Goal: Information Seeking & Learning: Learn about a topic

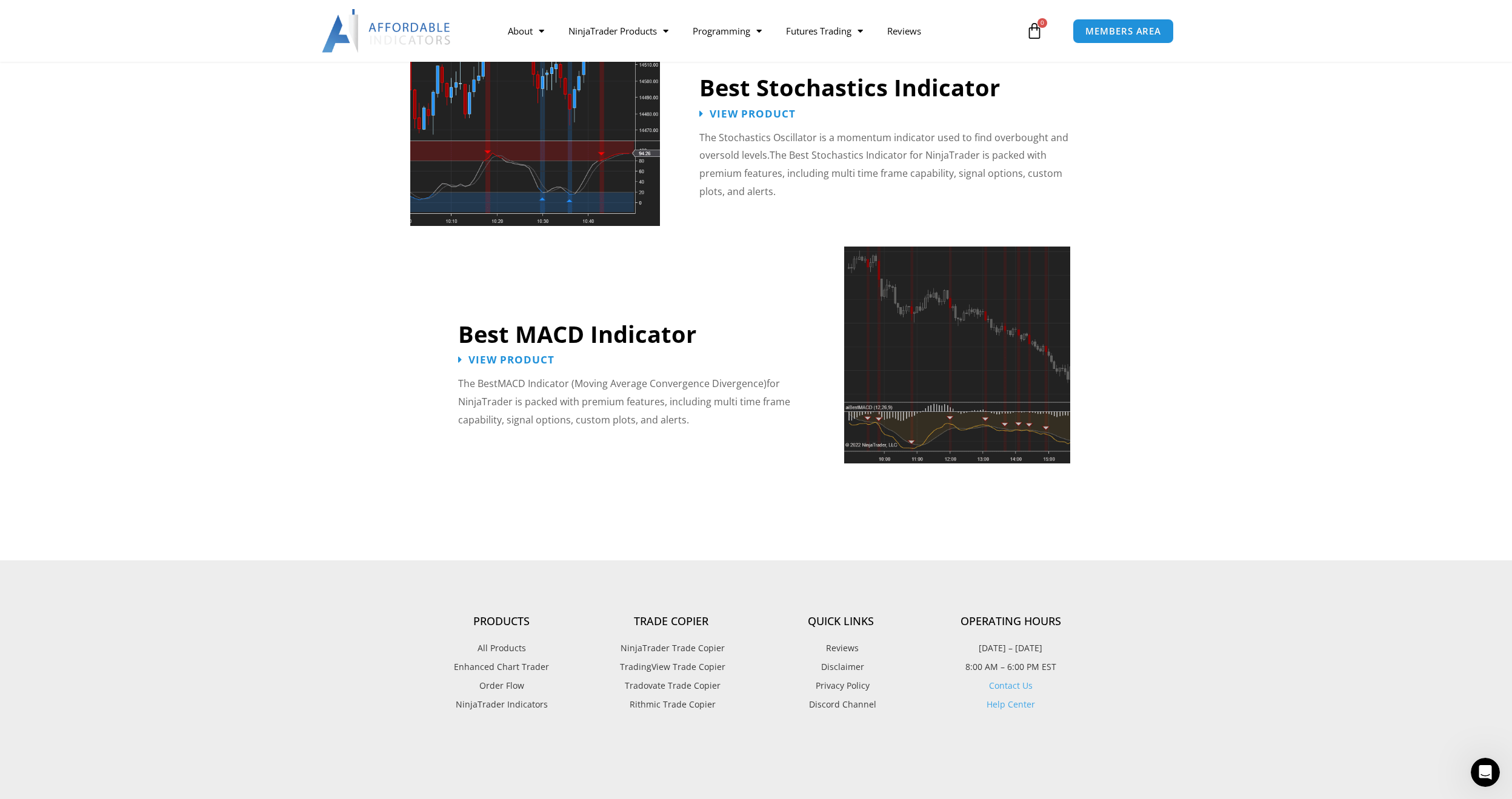
scroll to position [2625, 0]
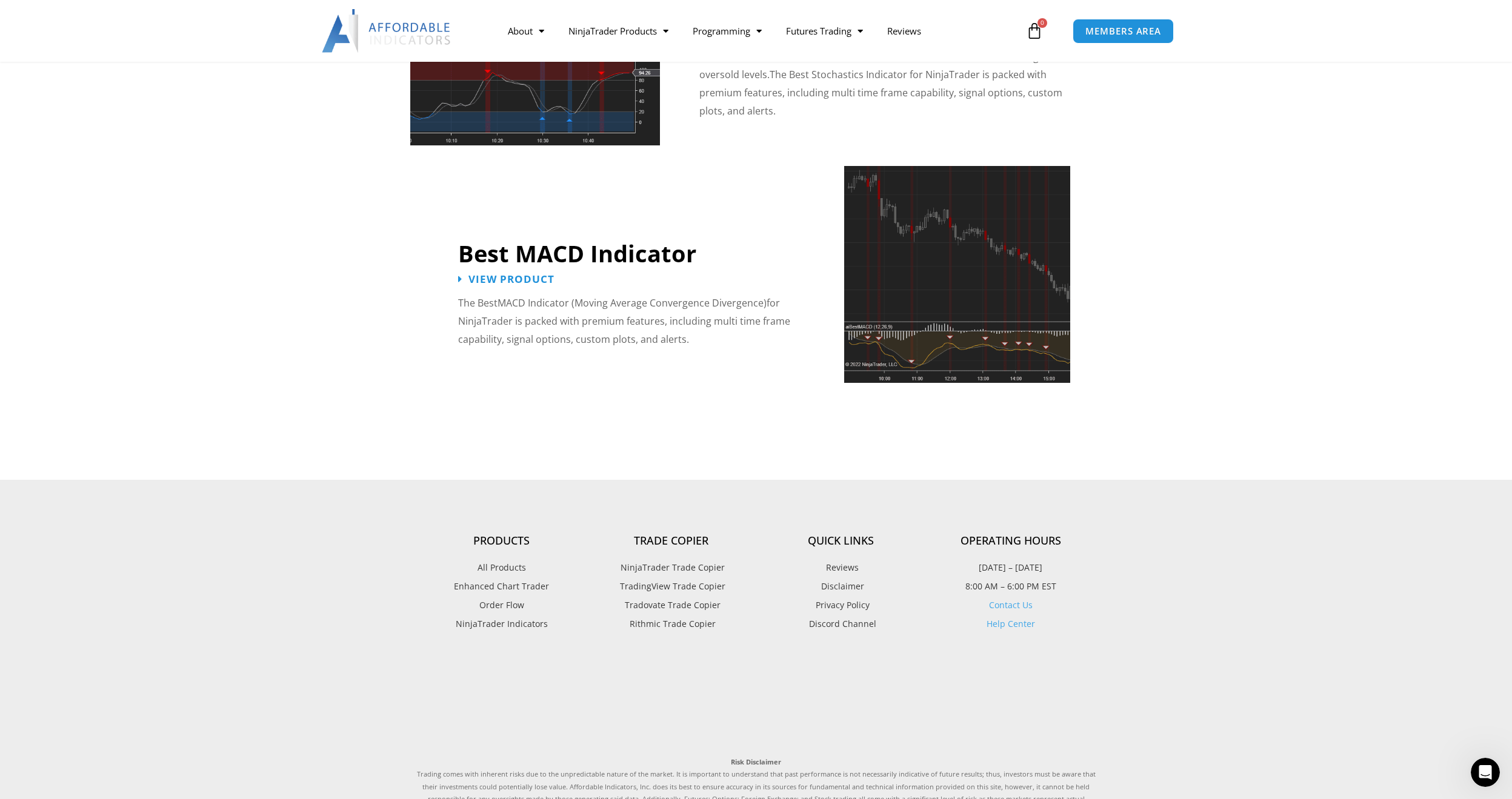
click at [689, 616] on span "Rithmic Trade Copier" at bounding box center [671, 624] width 89 height 16
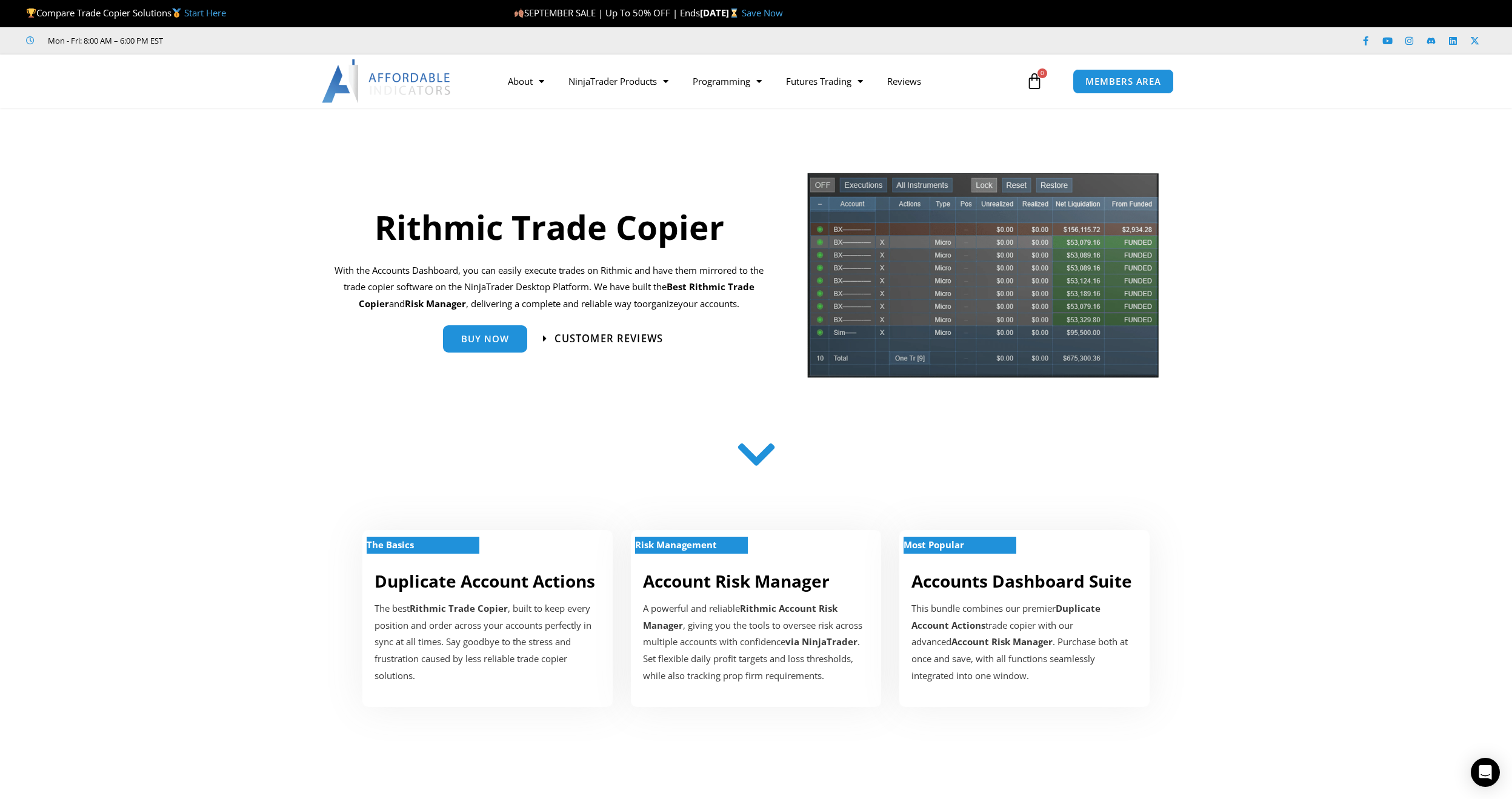
click at [600, 340] on span "Customer Reviews" at bounding box center [608, 338] width 108 height 10
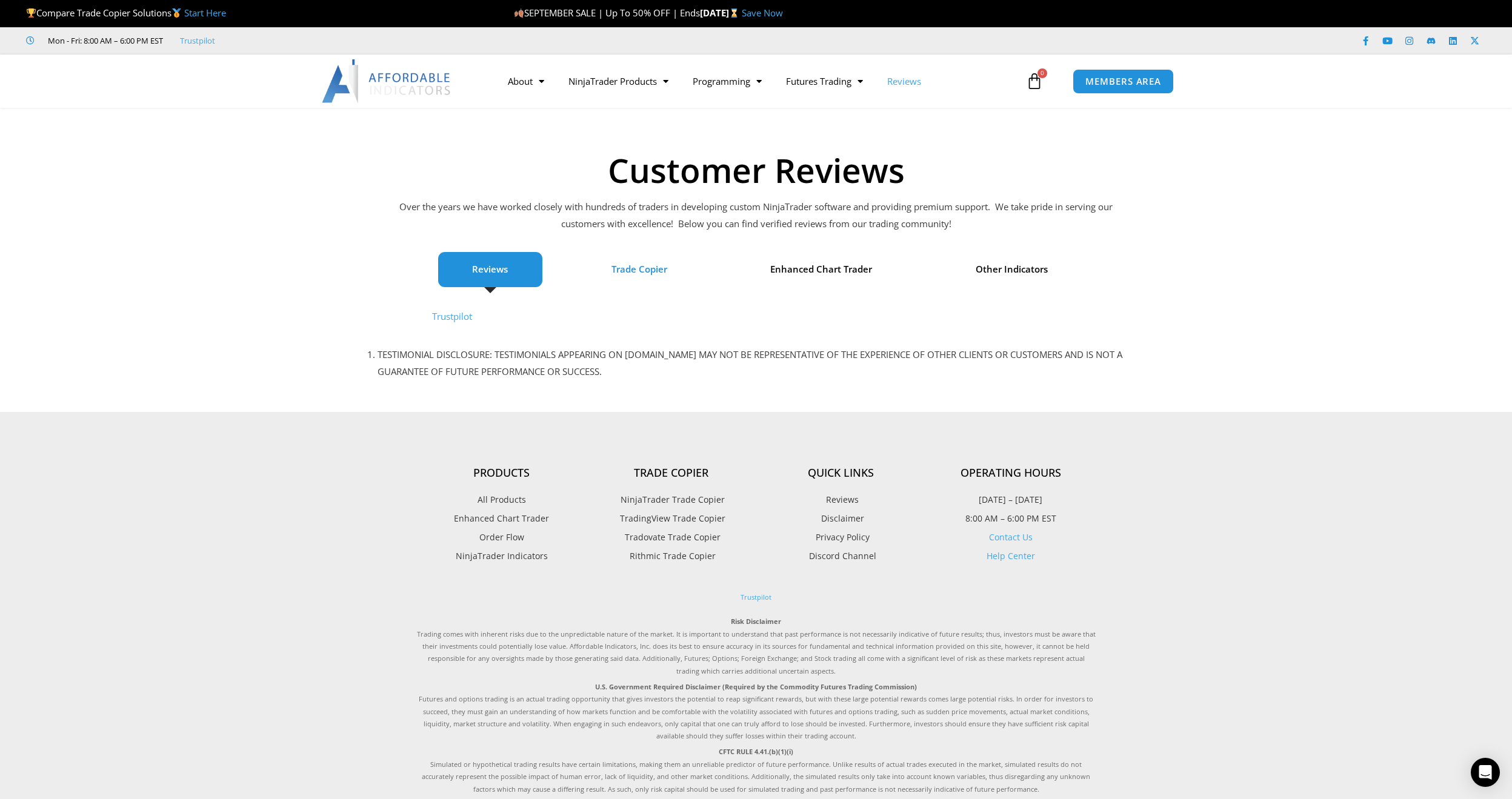
click at [626, 271] on span "Trade Copier" at bounding box center [639, 269] width 56 height 17
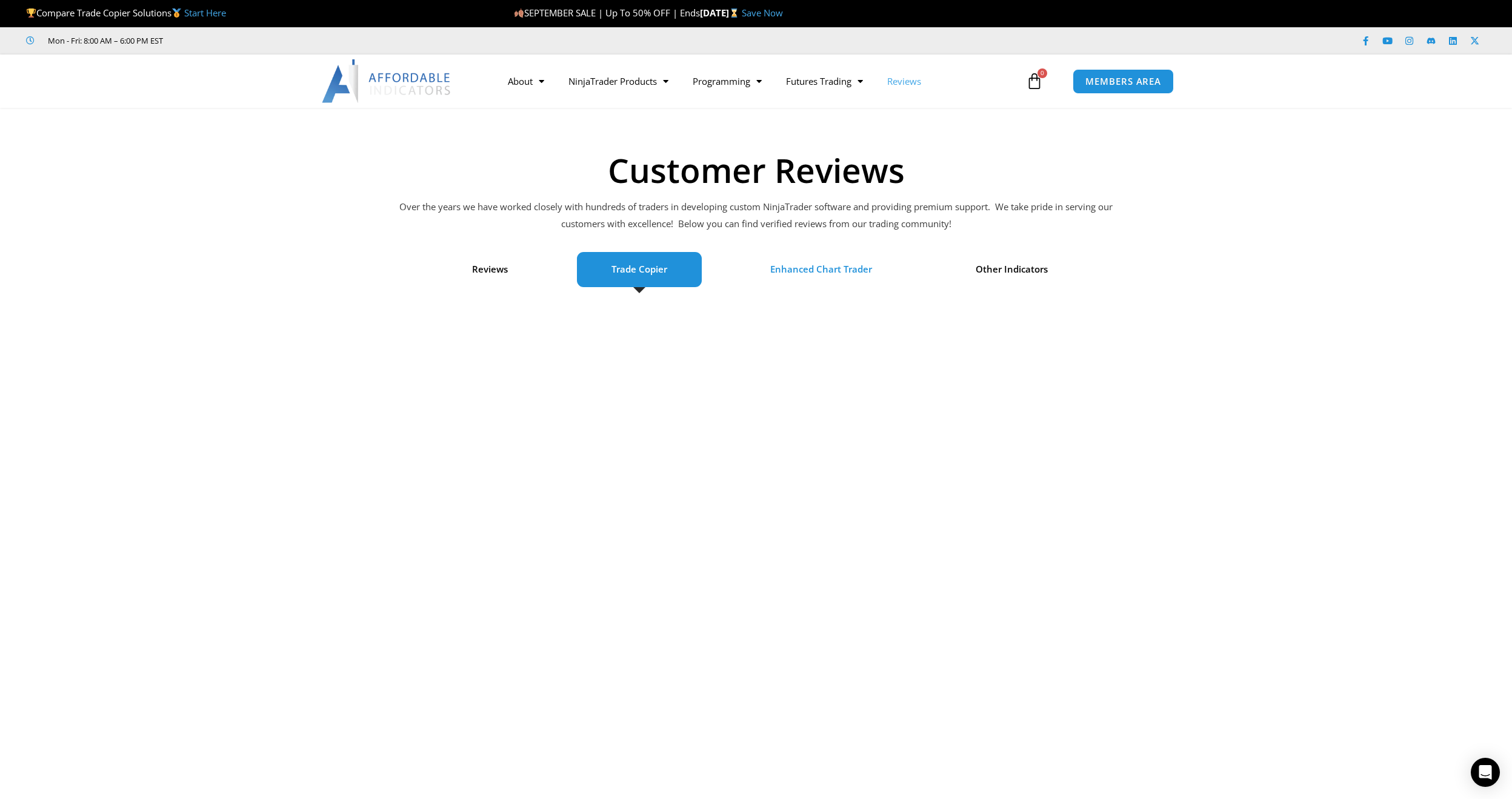
click at [823, 271] on span "Enhanced Chart Trader" at bounding box center [821, 269] width 102 height 17
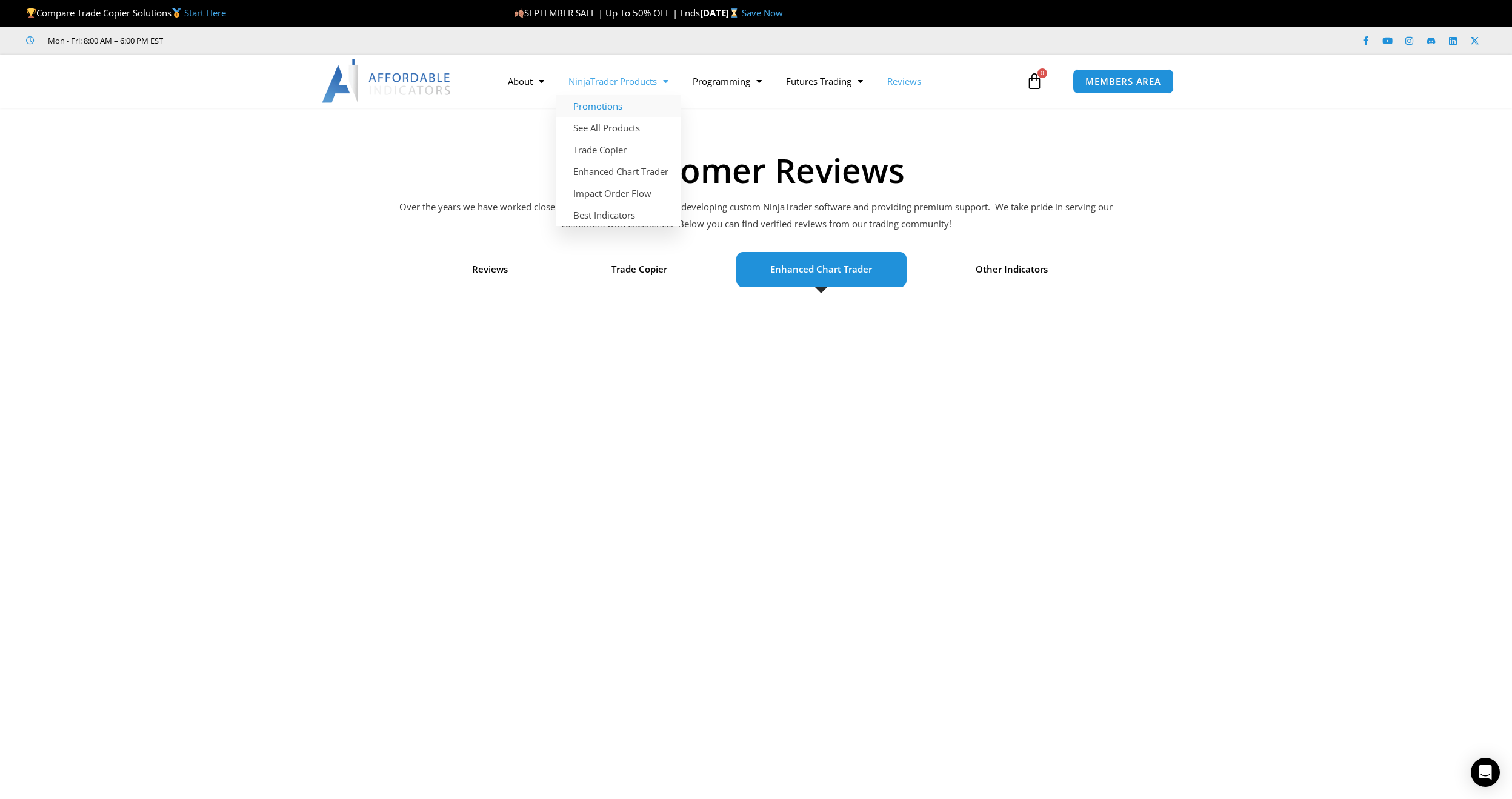
click at [591, 108] on link "Promotions" at bounding box center [618, 106] width 124 height 22
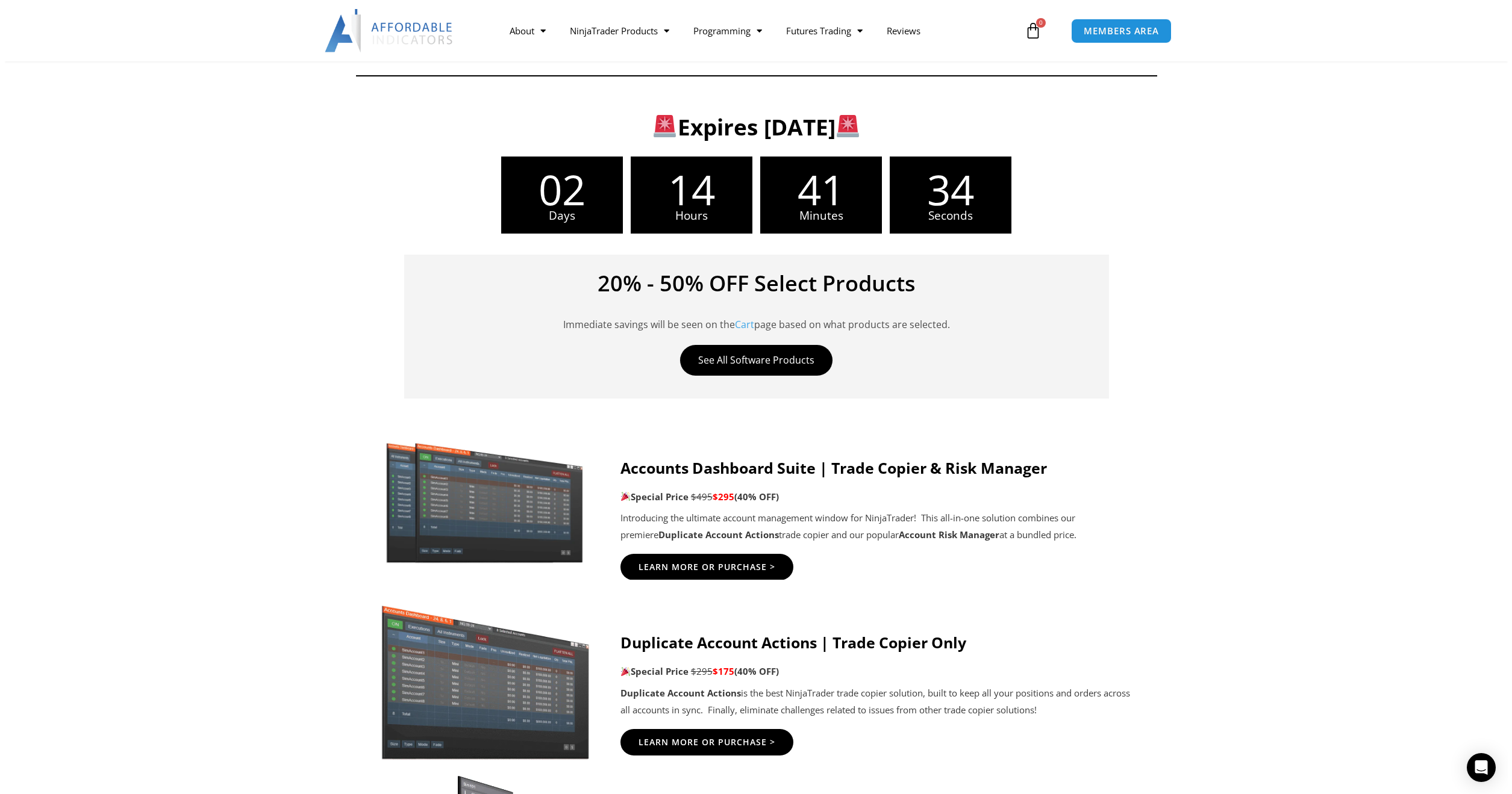
scroll to position [341, 0]
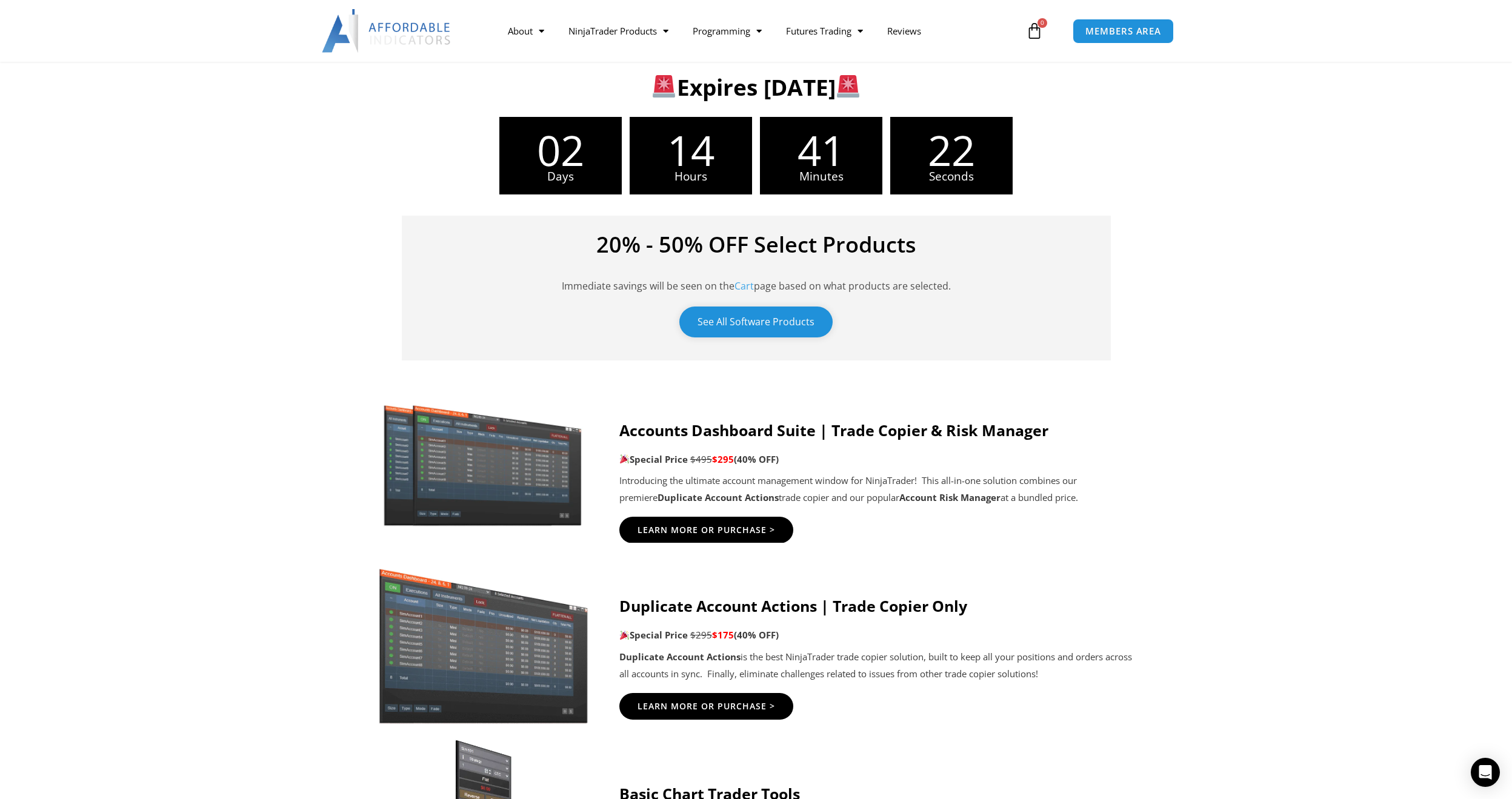
click at [749, 326] on link "See All Software Products" at bounding box center [756, 322] width 153 height 31
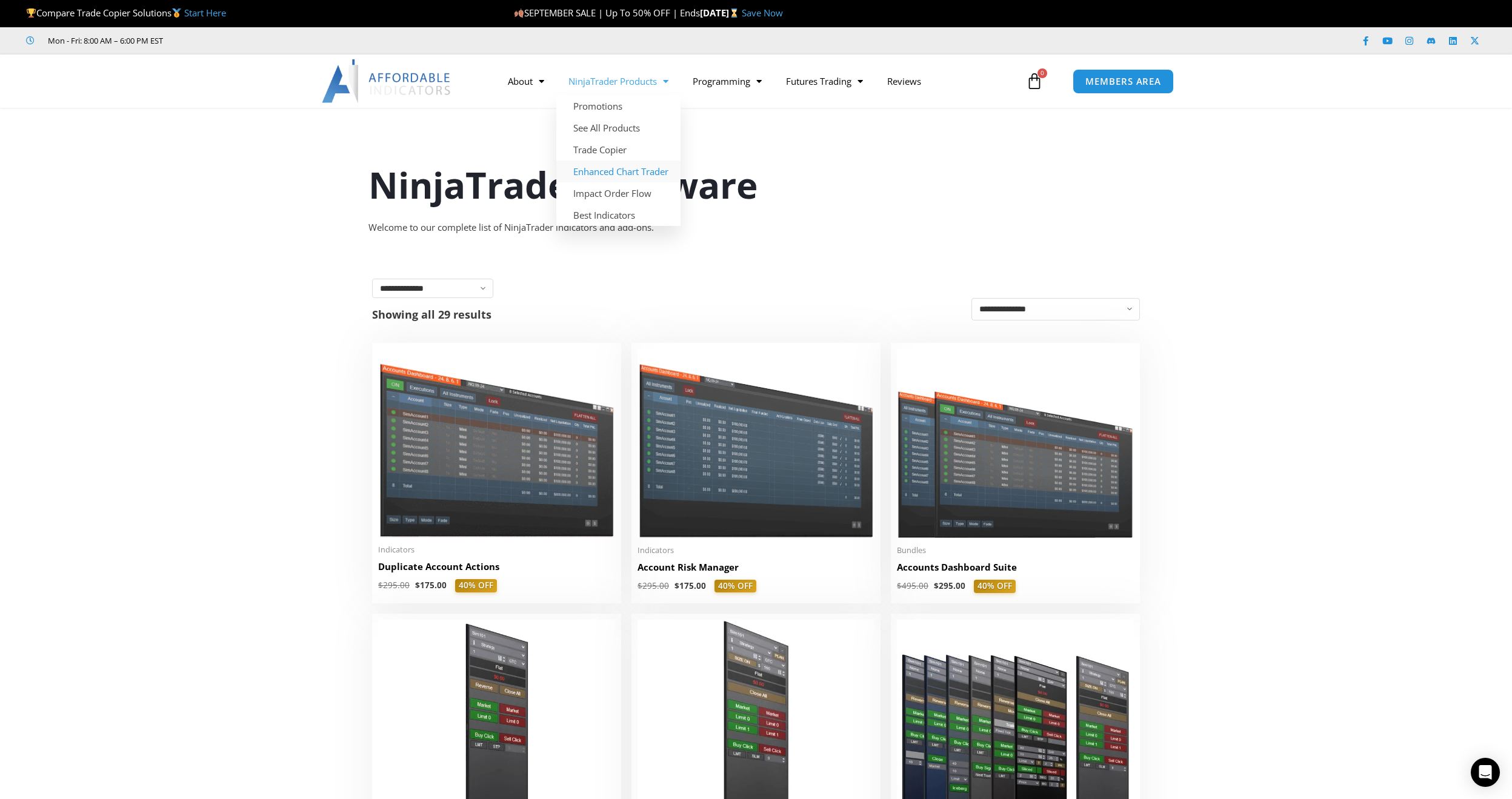
click at [612, 173] on link "Enhanced Chart Trader" at bounding box center [618, 171] width 124 height 22
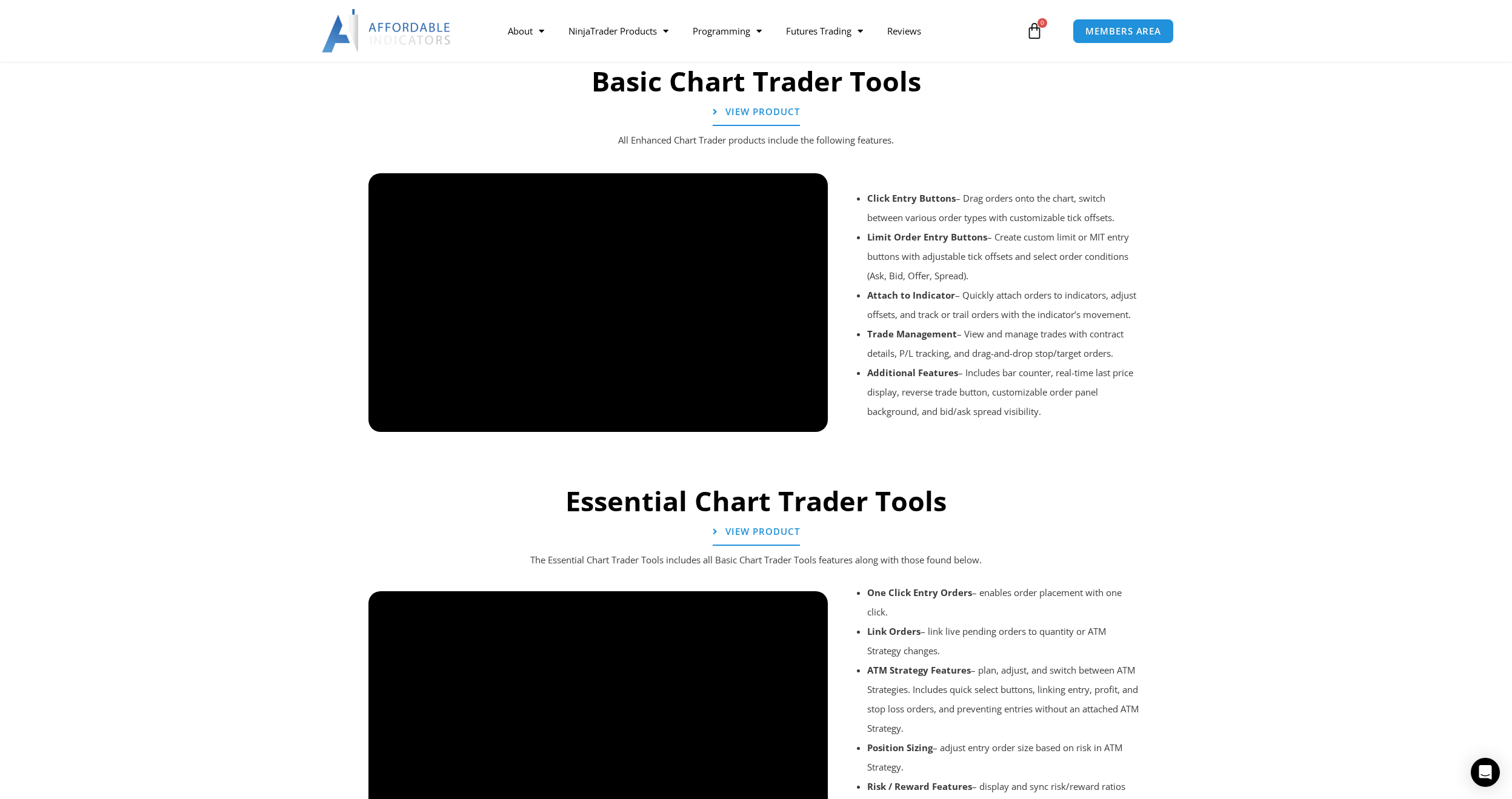
scroll to position [889, 0]
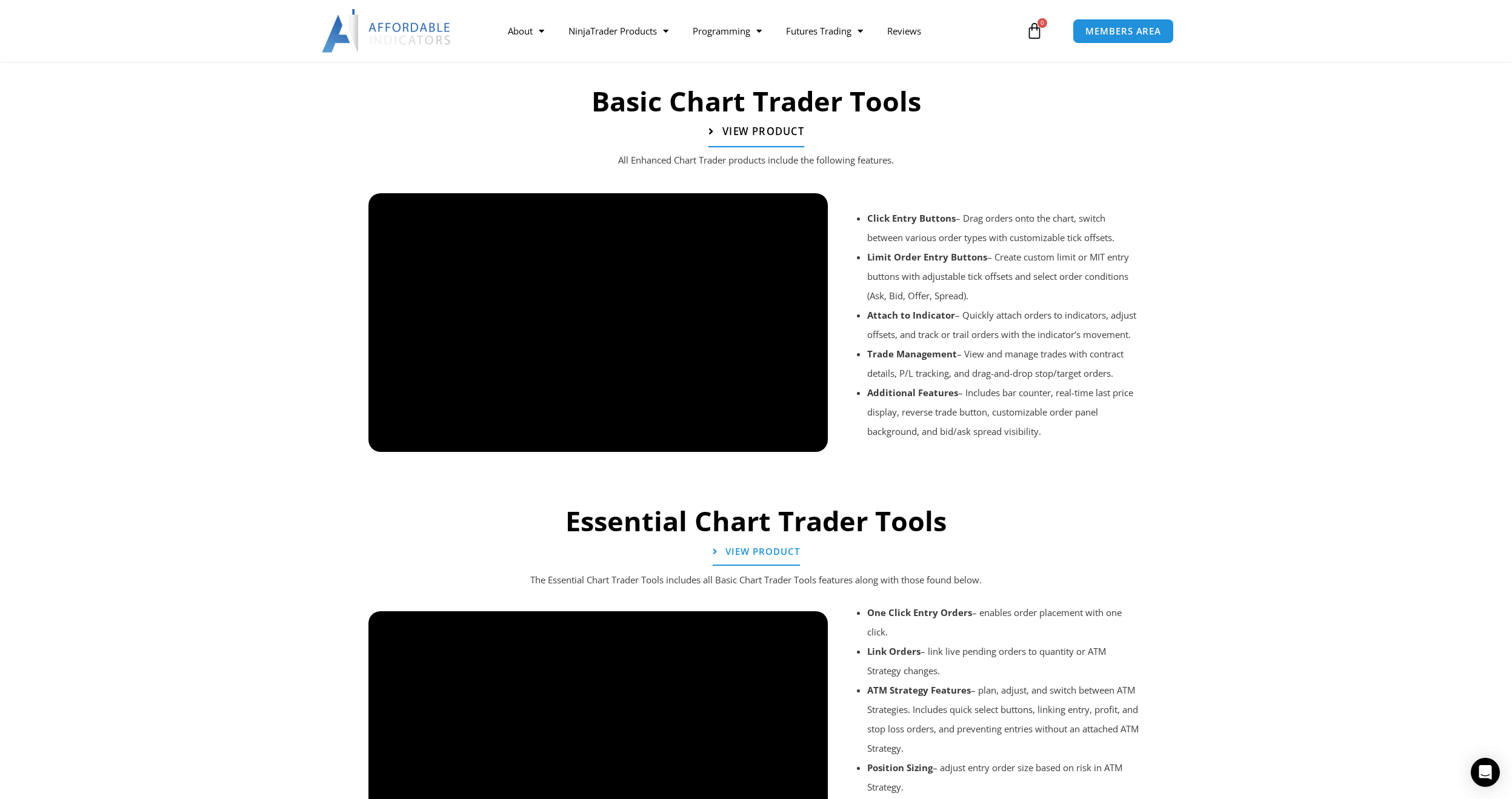
click at [765, 139] on link "View Product" at bounding box center [756, 132] width 96 height 30
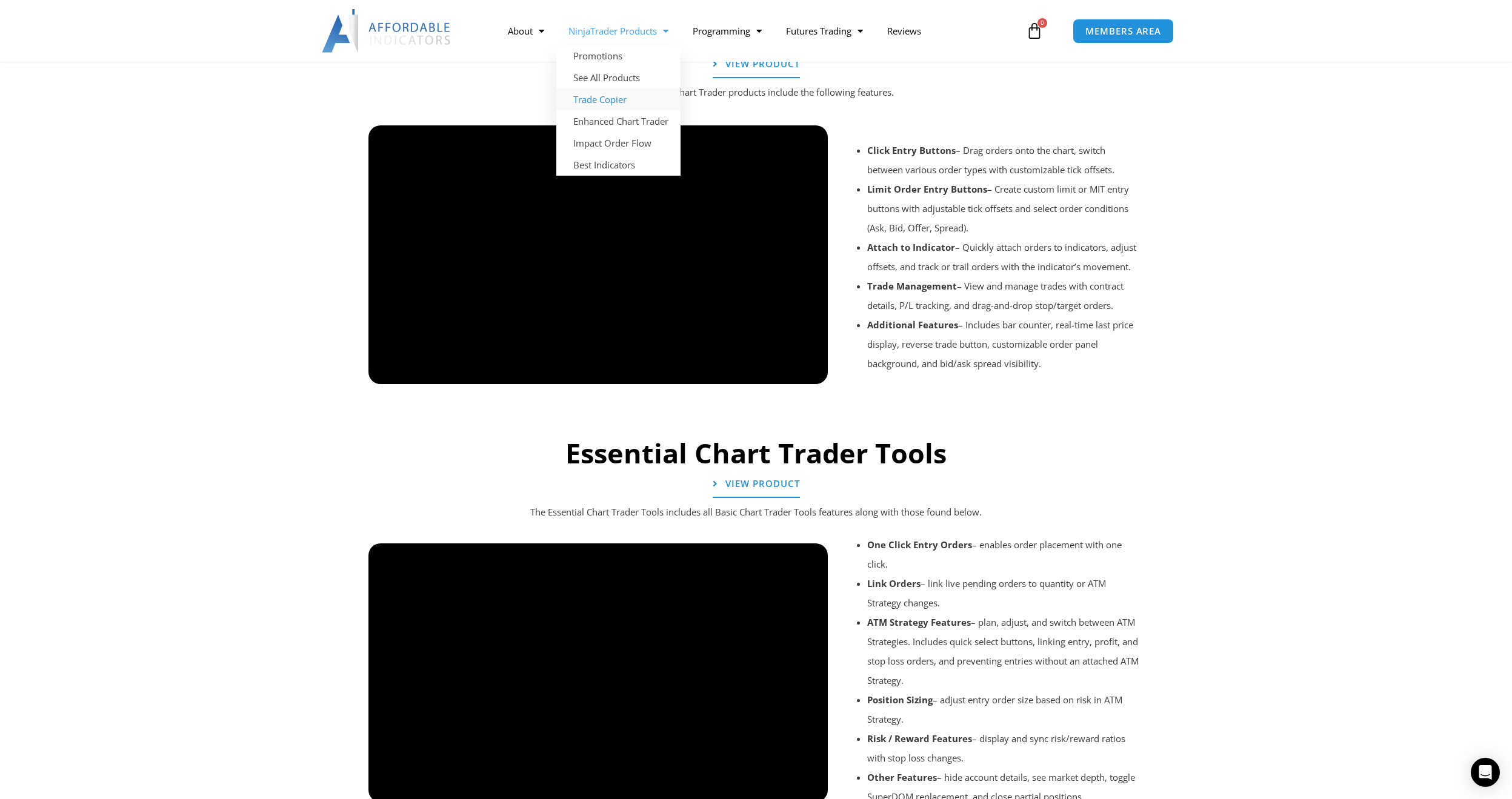
click at [612, 100] on link "Trade Copier" at bounding box center [618, 99] width 124 height 22
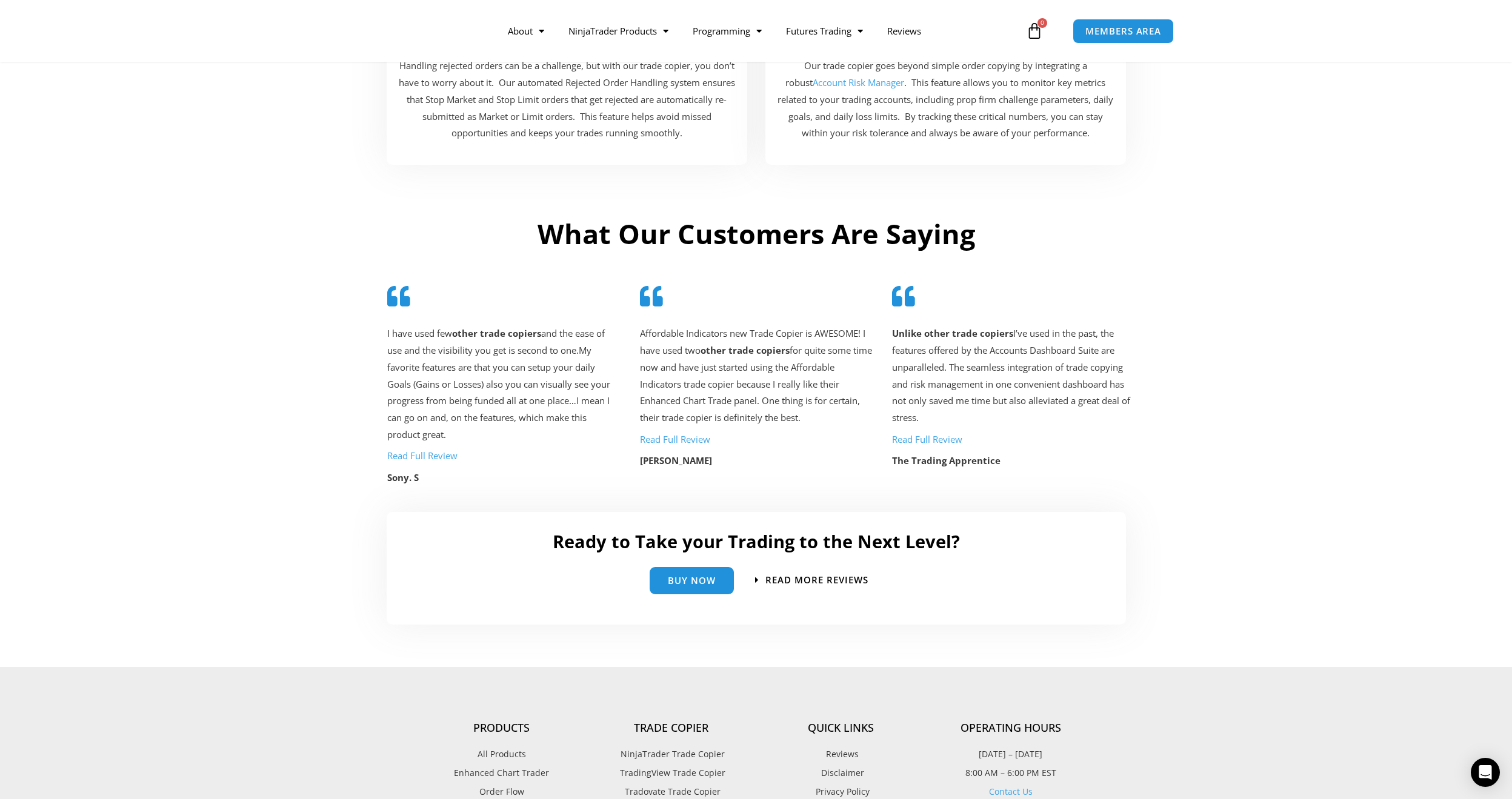
scroll to position [2383, 0]
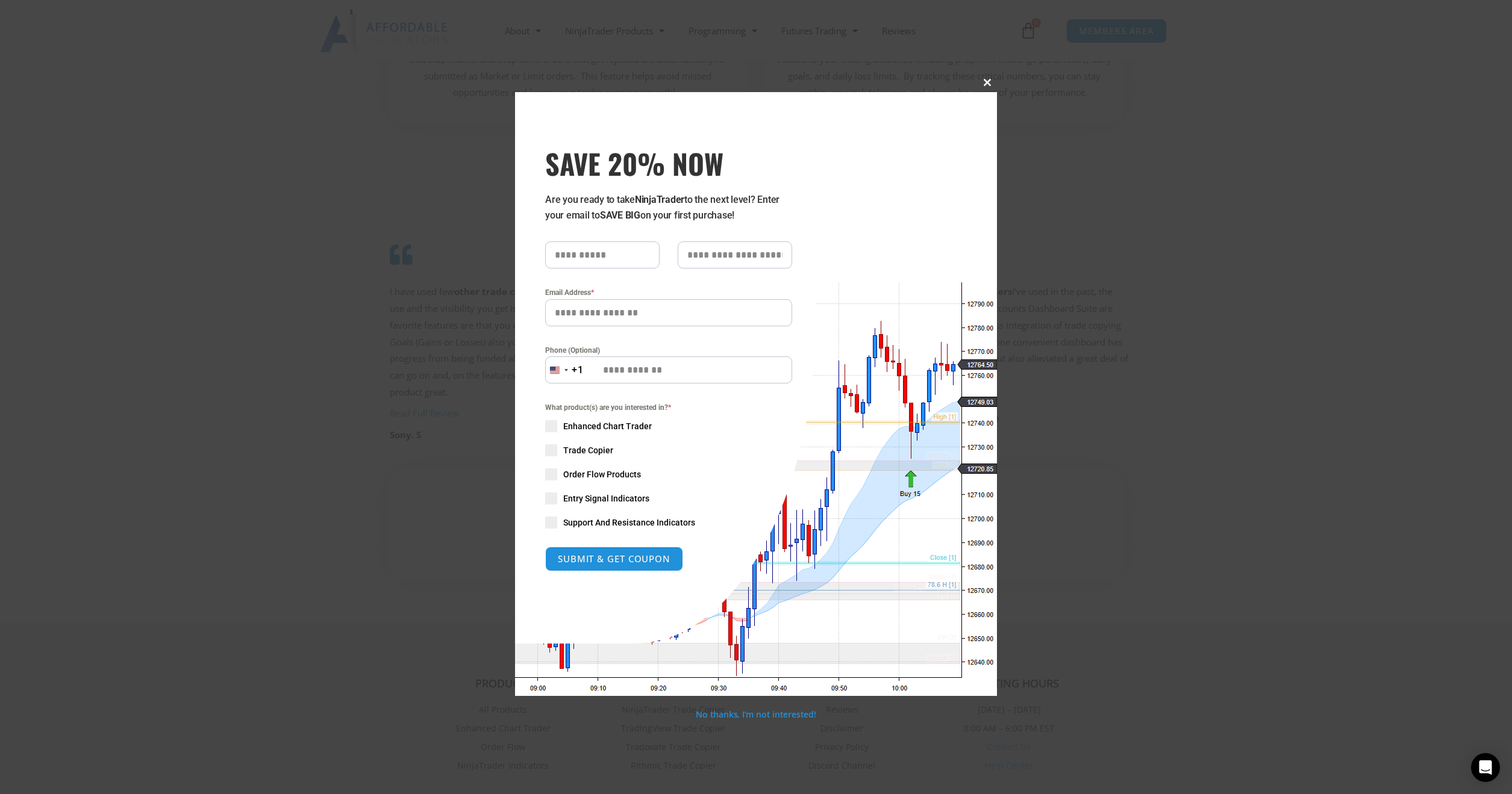
click at [987, 79] on span at bounding box center [987, 82] width 20 height 7
